Goal: Transaction & Acquisition: Download file/media

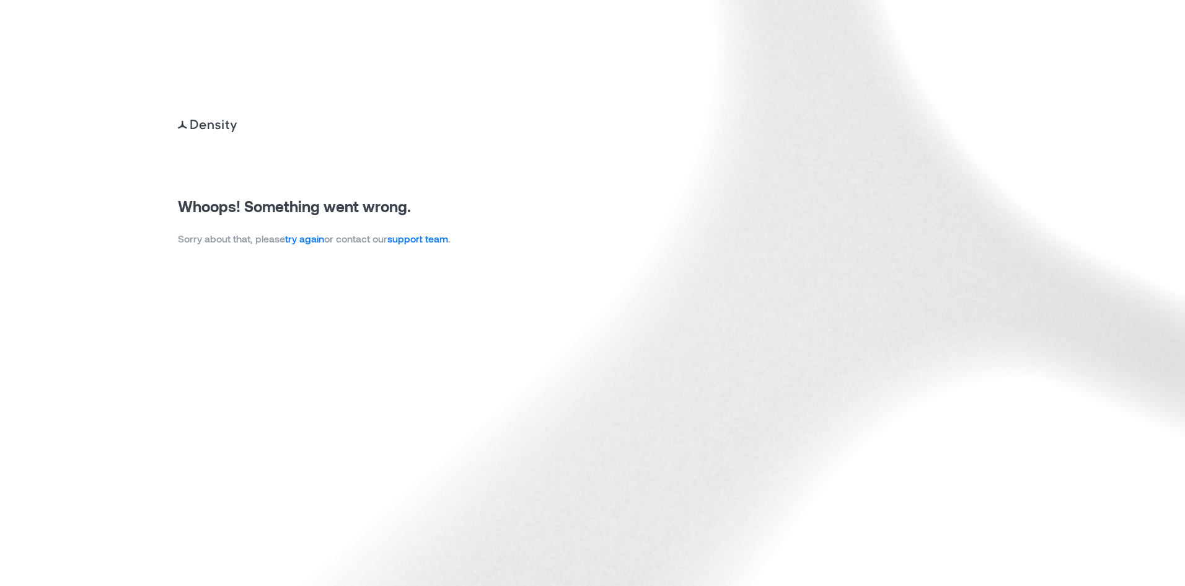
click at [305, 237] on link "try again" at bounding box center [304, 238] width 39 height 12
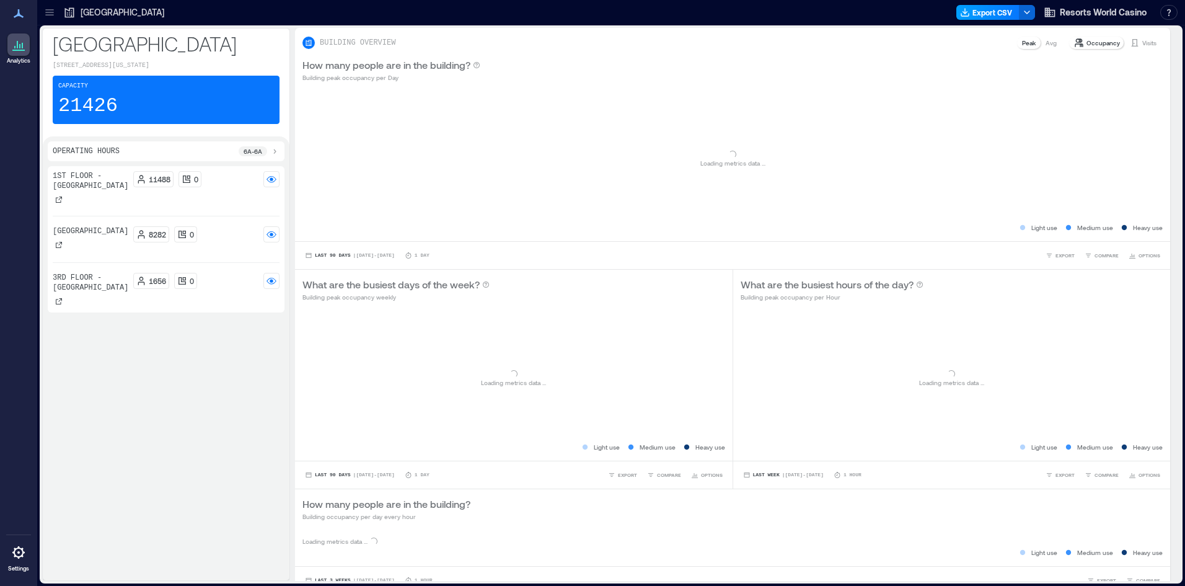
click at [984, 11] on button "Export CSV" at bounding box center [988, 12] width 63 height 15
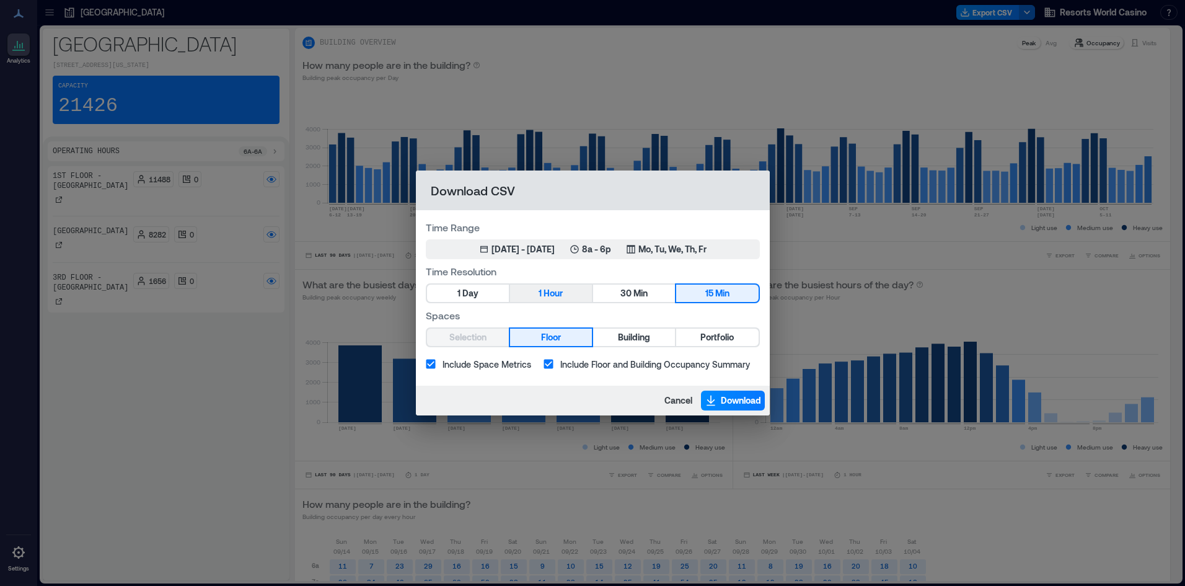
click at [553, 298] on span "Hour" at bounding box center [553, 293] width 19 height 15
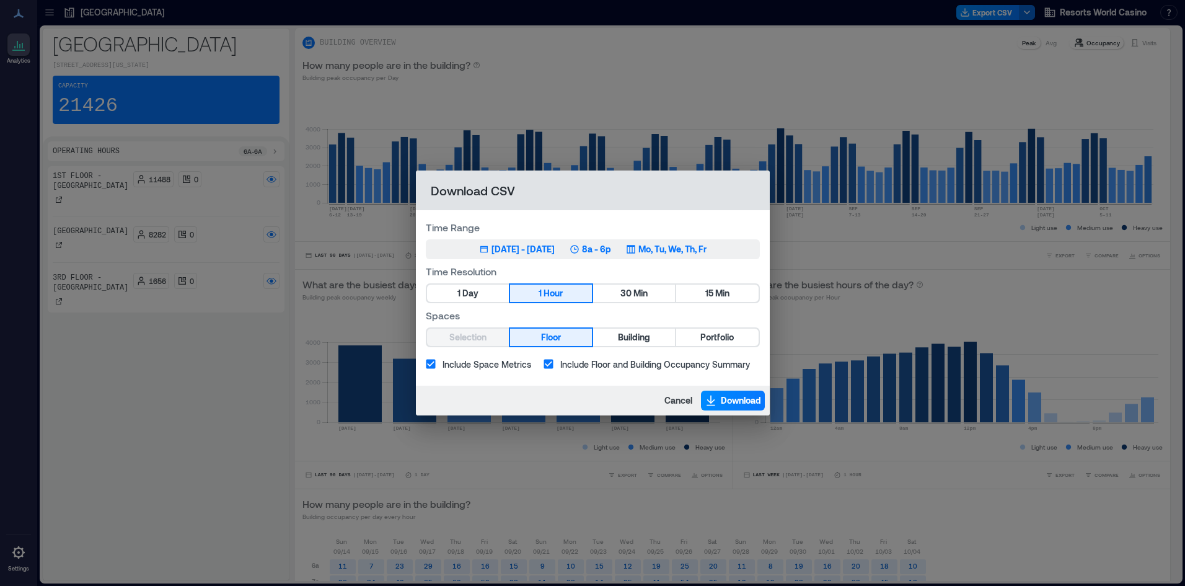
click at [580, 251] on icon "button" at bounding box center [575, 249] width 10 height 10
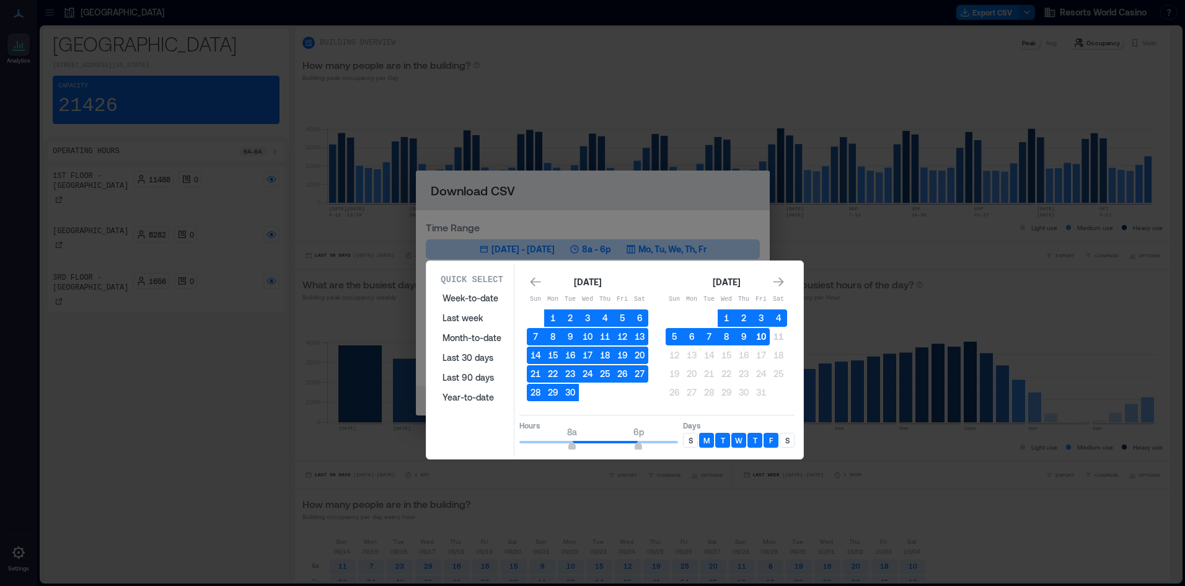
click at [764, 338] on button "10" at bounding box center [761, 336] width 17 height 17
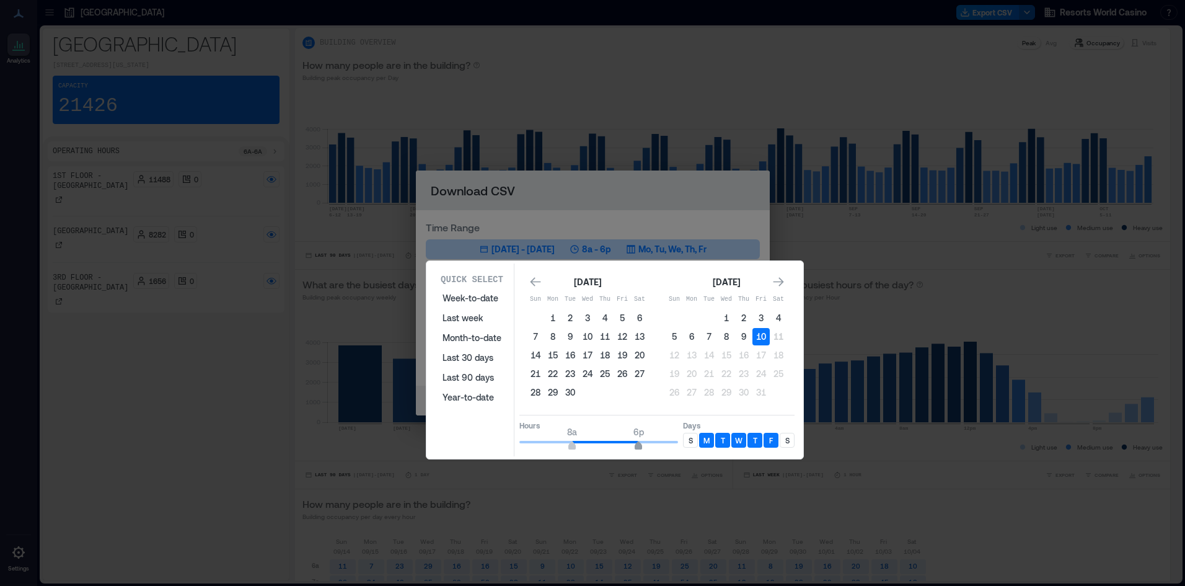
type input "**"
drag, startPoint x: 639, startPoint y: 445, endPoint x: 679, endPoint y: 445, distance: 40.3
click at [679, 445] on span "12a" at bounding box center [677, 446] width 7 height 5
drag, startPoint x: 558, startPoint y: 444, endPoint x: 518, endPoint y: 445, distance: 40.3
click at [568, 445] on span "8a" at bounding box center [571, 446] width 7 height 5
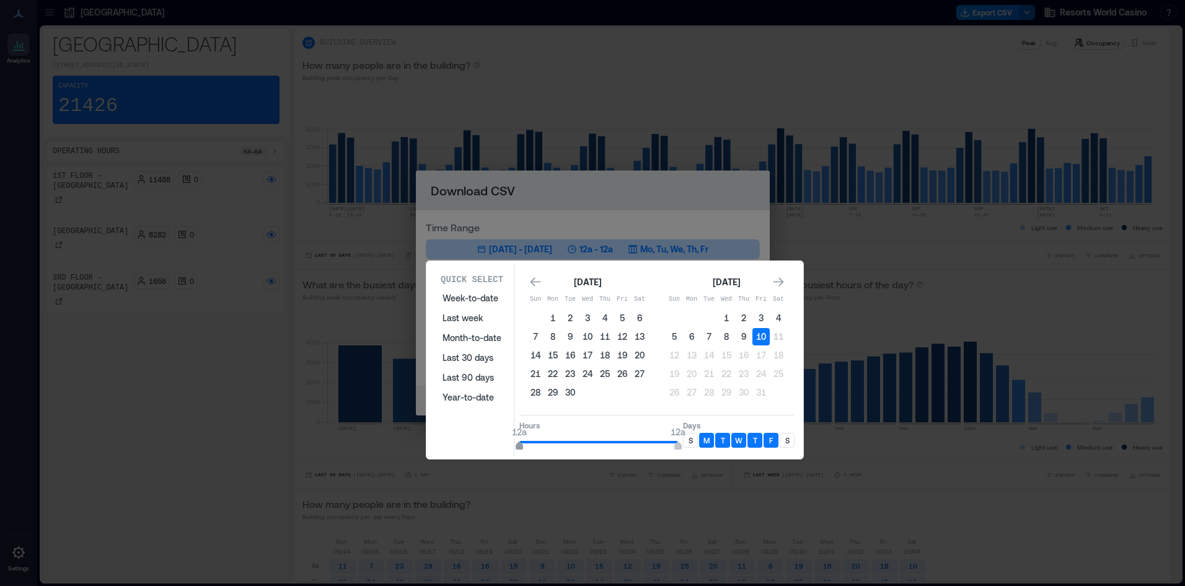
type input "*"
click at [694, 437] on div "S" at bounding box center [690, 440] width 15 height 15
click at [779, 443] on div "S M T W T F S" at bounding box center [739, 440] width 112 height 15
click at [787, 440] on p "S" at bounding box center [787, 440] width 4 height 10
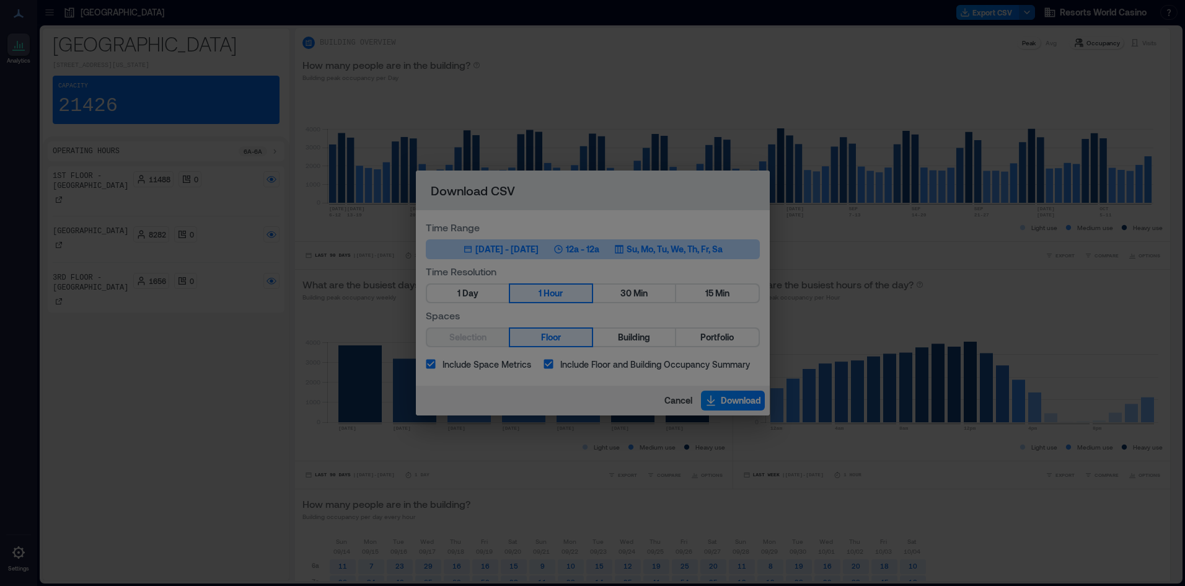
drag, startPoint x: 1110, startPoint y: 468, endPoint x: 908, endPoint y: 441, distance: 203.2
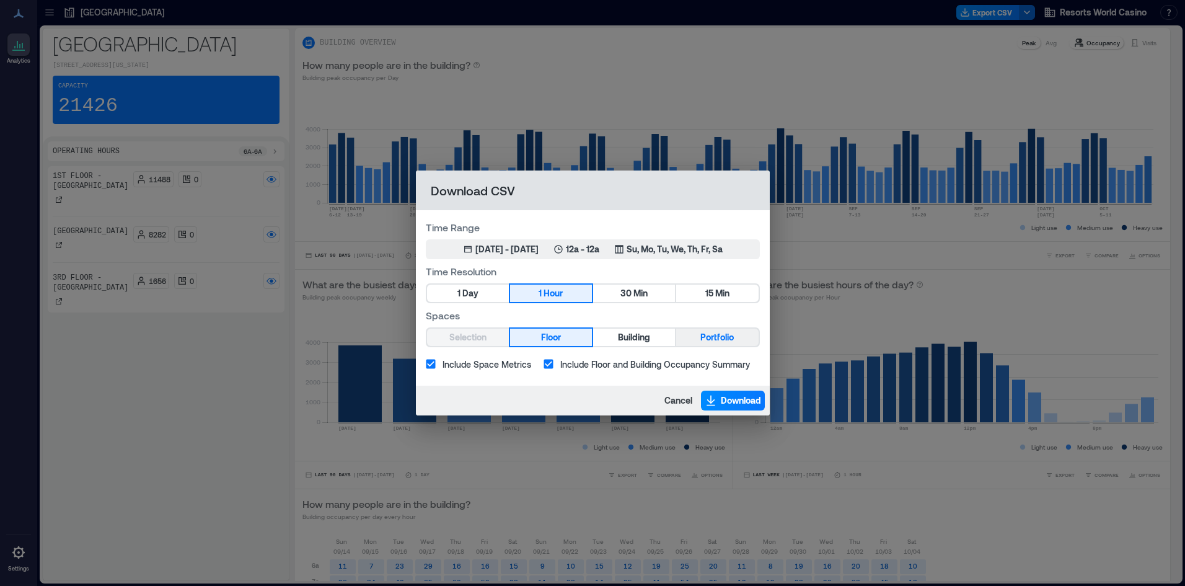
click at [722, 337] on span "Portfolio" at bounding box center [717, 337] width 33 height 15
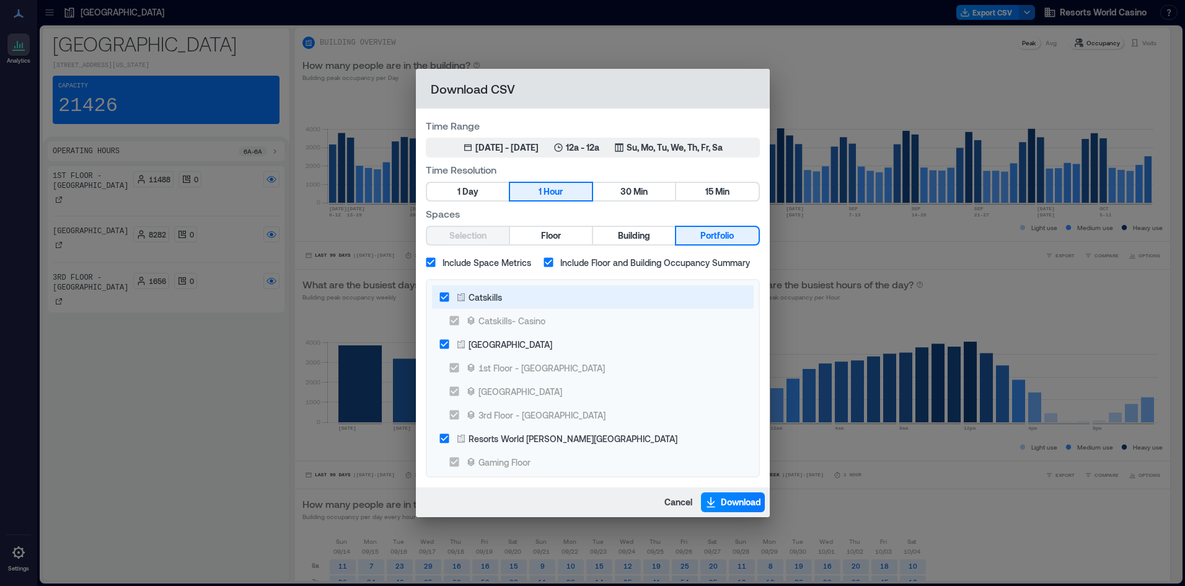
click at [528, 299] on label "Catskills" at bounding box center [585, 297] width 304 height 24
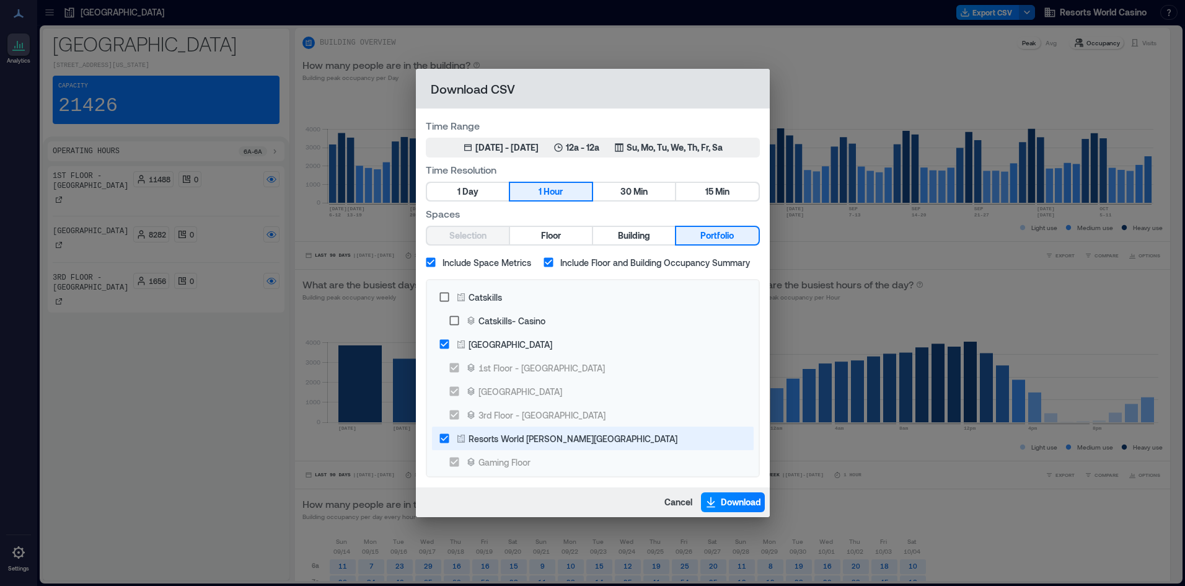
click at [547, 441] on div "Resorts World Hudson Valley" at bounding box center [573, 438] width 209 height 13
click at [729, 500] on span "Download" at bounding box center [741, 502] width 40 height 12
